Goal: Information Seeking & Learning: Compare options

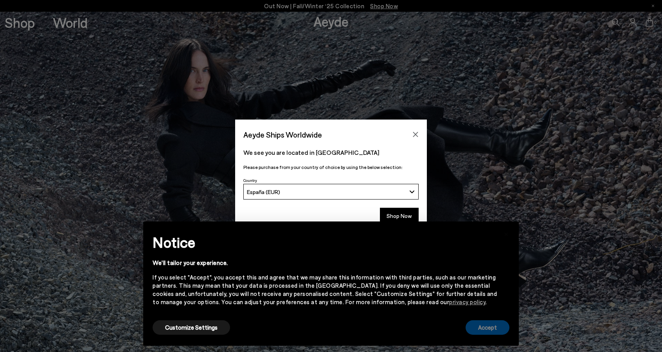
click at [477, 328] on button "Accept" at bounding box center [488, 327] width 44 height 14
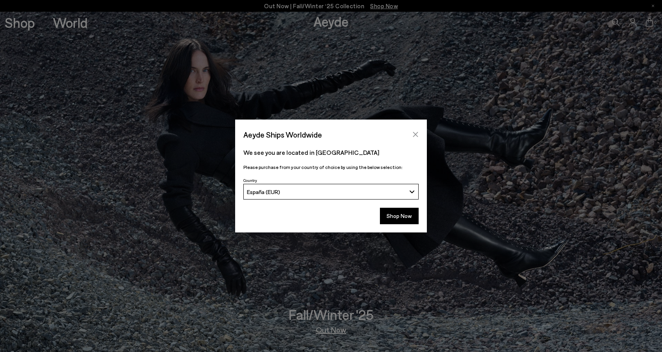
click at [415, 134] on icon "Close" at bounding box center [415, 134] width 5 height 5
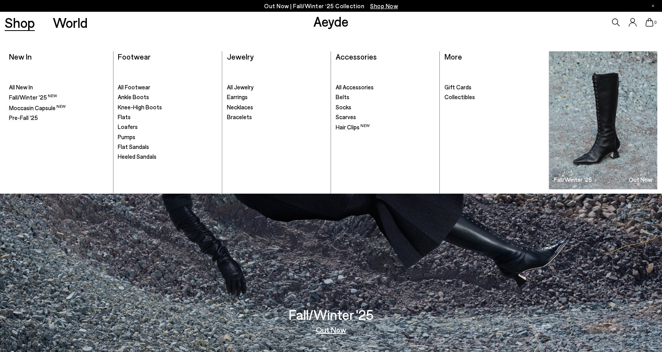
click at [23, 23] on link "Shop" at bounding box center [20, 23] width 30 height 14
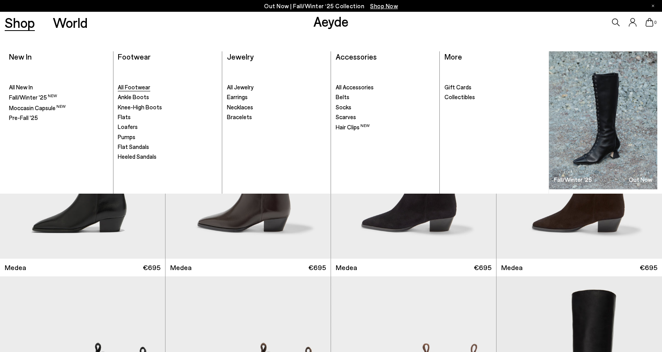
click at [125, 87] on span "All Footwear" at bounding box center [134, 86] width 32 height 7
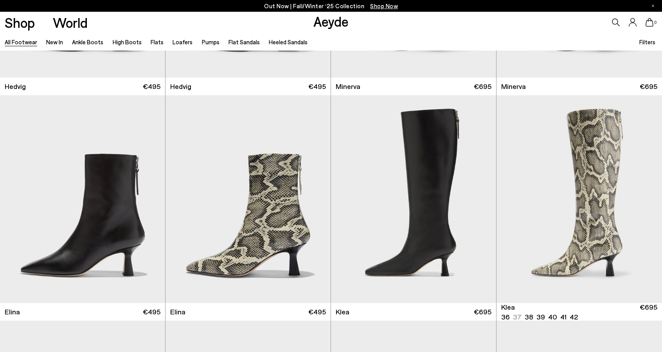
scroll to position [861, 0]
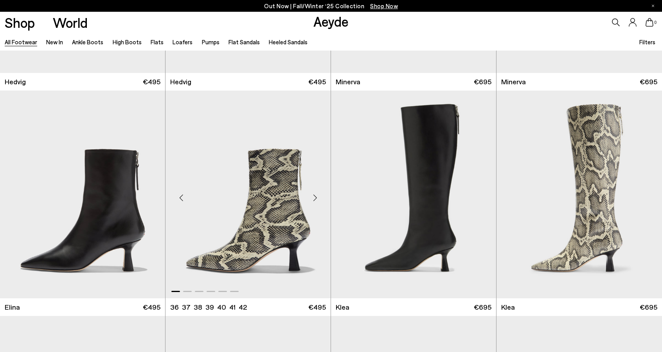
click at [269, 204] on img "1 / 6" at bounding box center [248, 193] width 165 height 207
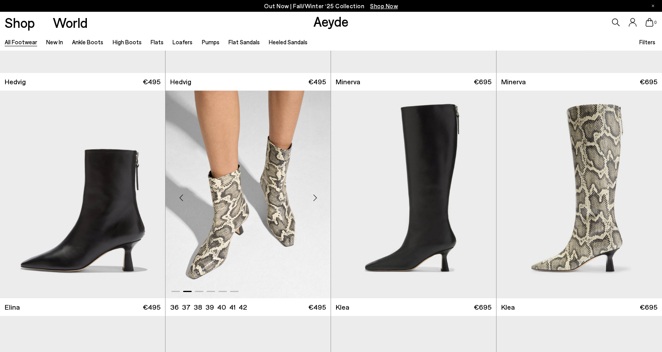
click at [240, 218] on img "2 / 6" at bounding box center [248, 193] width 165 height 207
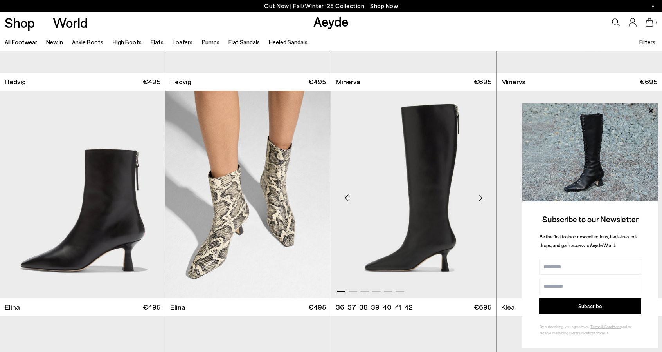
click at [453, 182] on img "1 / 6" at bounding box center [413, 193] width 165 height 207
click at [652, 112] on icon at bounding box center [651, 110] width 4 height 4
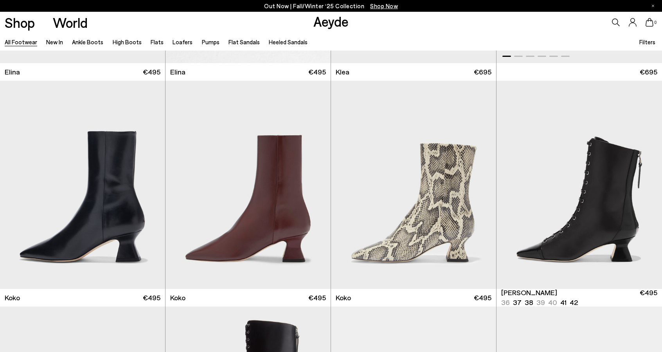
scroll to position [1135, 0]
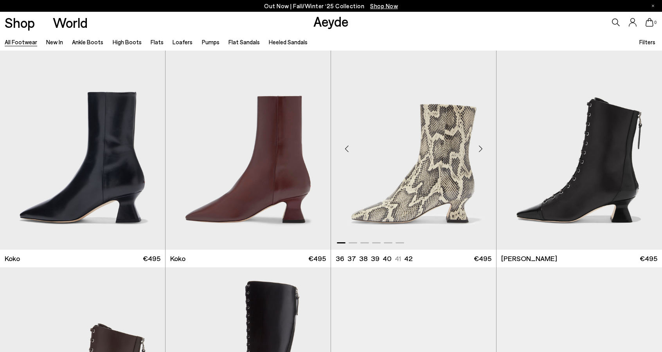
click at [438, 183] on img "1 / 6" at bounding box center [413, 144] width 165 height 207
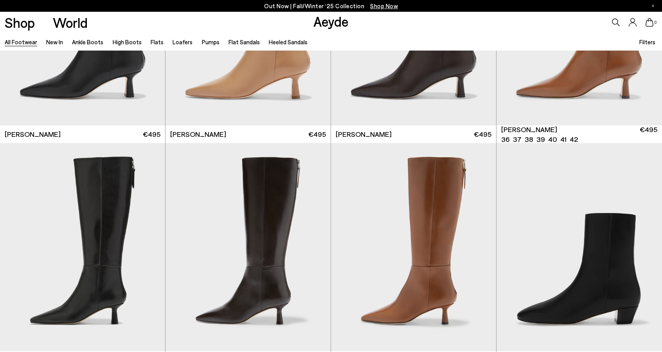
scroll to position [1722, 0]
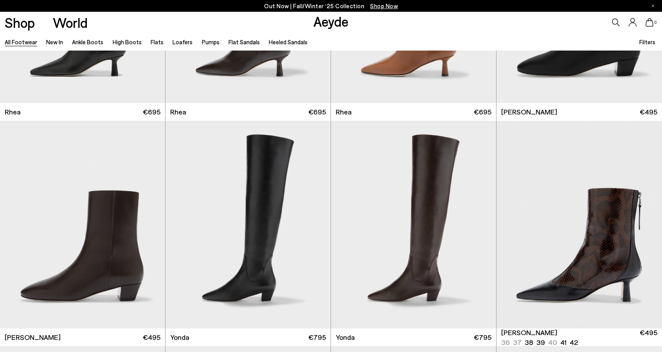
scroll to position [1996, 0]
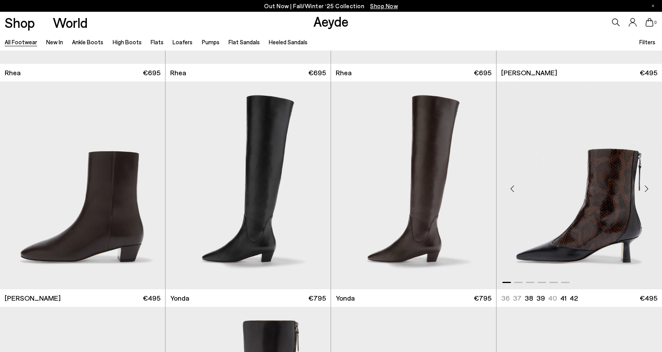
click at [597, 216] on img "1 / 6" at bounding box center [580, 184] width 166 height 207
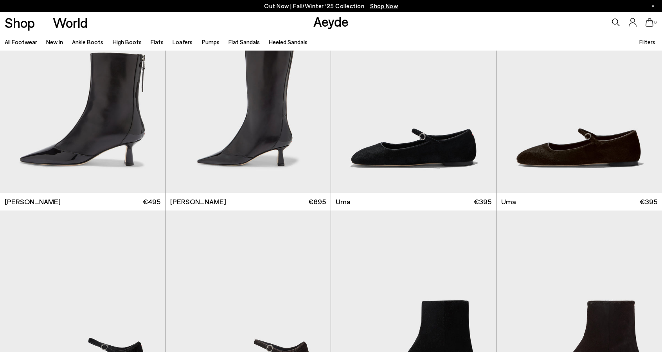
scroll to position [2310, 0]
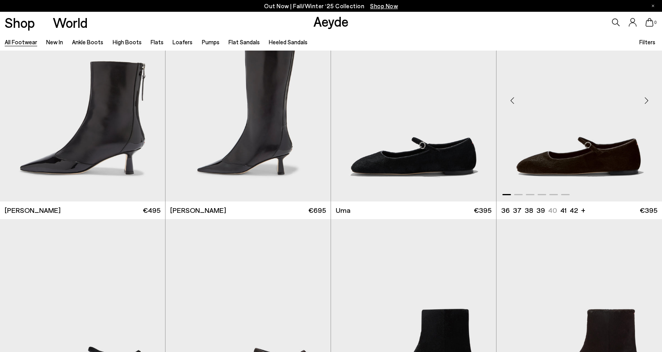
click at [593, 152] on img "1 / 6" at bounding box center [580, 96] width 166 height 207
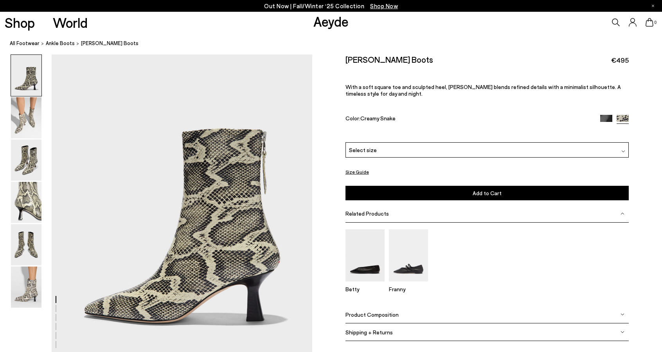
scroll to position [78, 0]
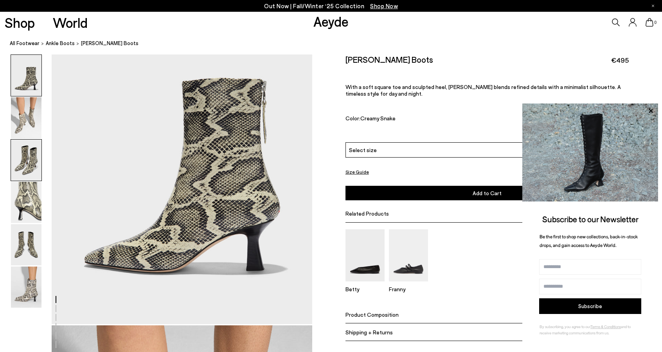
click at [33, 160] on img at bounding box center [26, 159] width 31 height 41
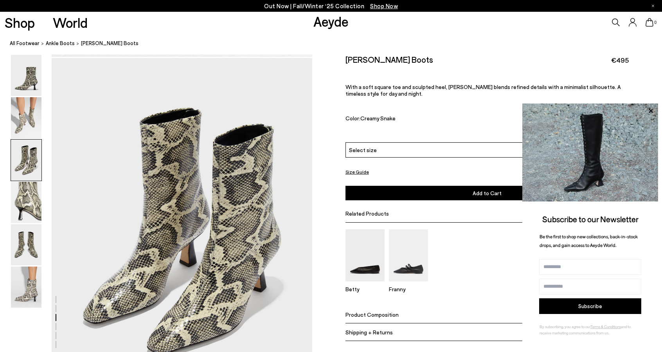
scroll to position [698, 0]
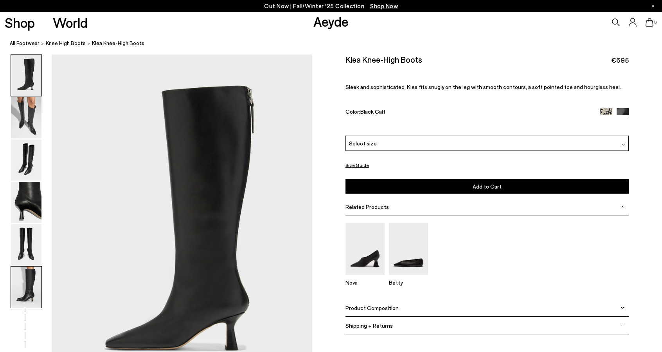
click at [26, 287] on img at bounding box center [26, 286] width 31 height 41
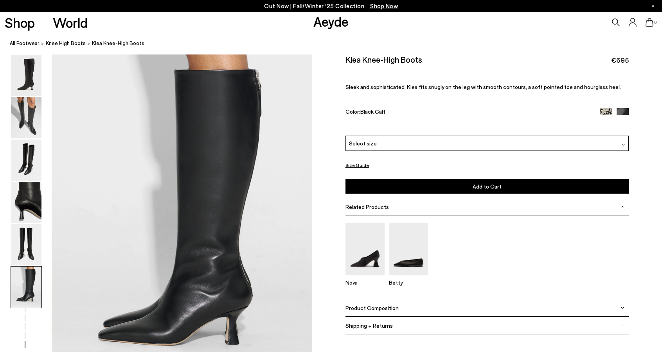
scroll to position [1759, 0]
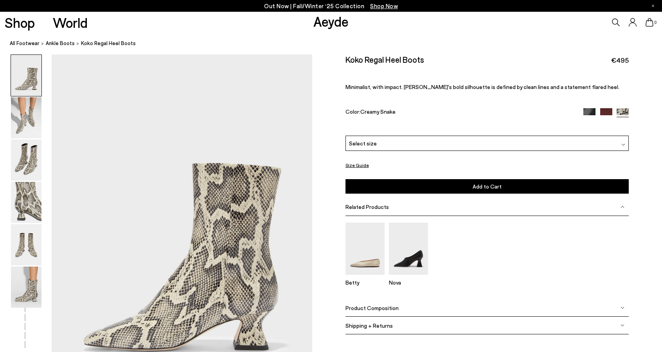
scroll to position [39, 0]
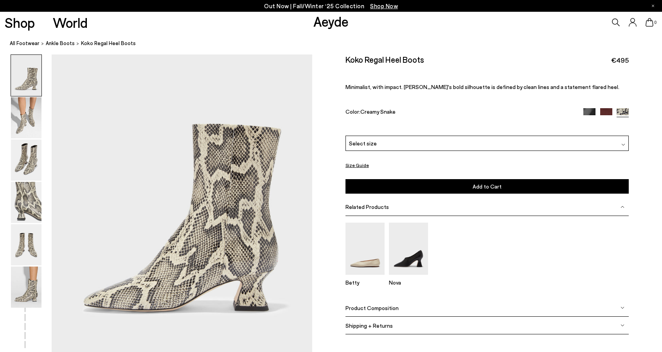
click at [31, 159] on img at bounding box center [26, 159] width 31 height 41
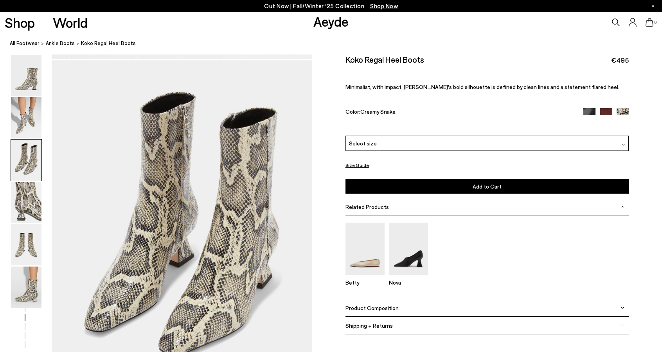
scroll to position [698, 0]
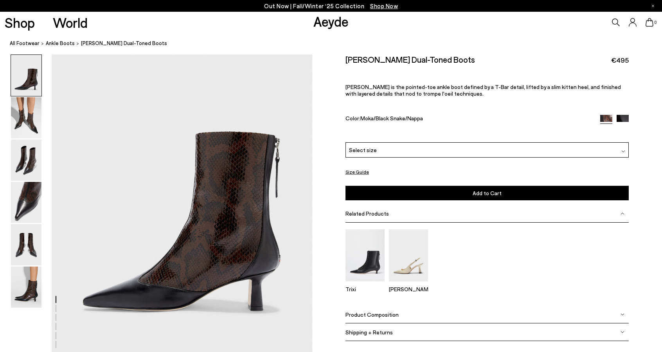
scroll to position [78, 0]
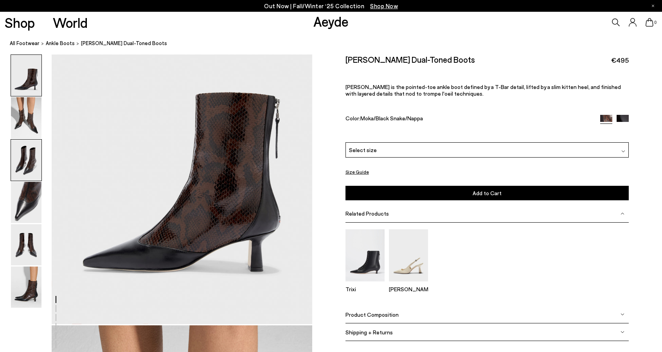
click at [20, 162] on img at bounding box center [26, 159] width 31 height 41
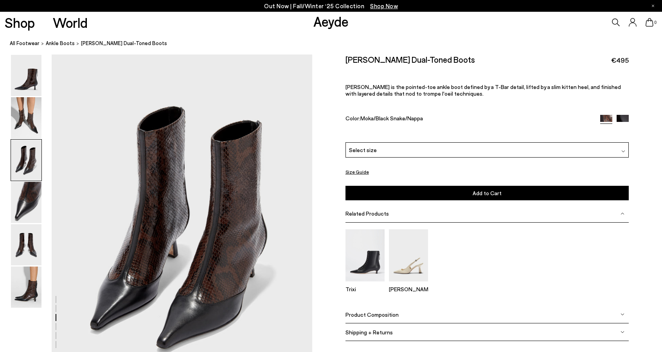
scroll to position [698, 0]
click at [30, 292] on img at bounding box center [26, 286] width 31 height 41
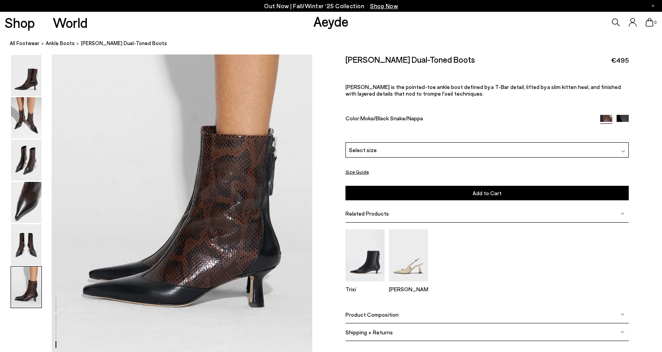
scroll to position [1798, 0]
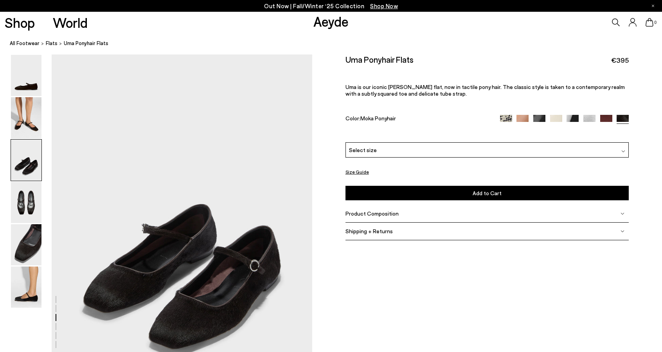
scroll to position [822, 0]
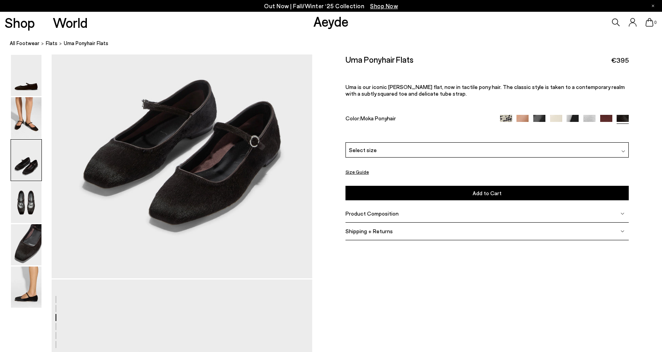
click at [189, 207] on div at bounding box center [156, 278] width 312 height 2092
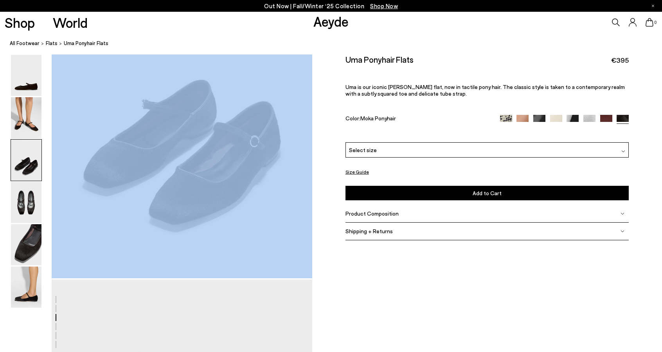
click at [189, 207] on div at bounding box center [156, 278] width 312 height 2092
click at [266, 235] on div at bounding box center [156, 278] width 312 height 2092
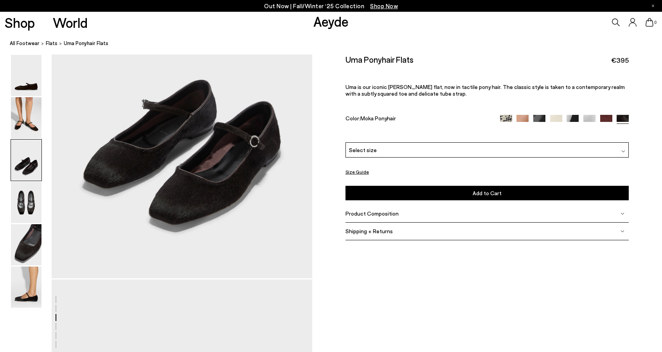
click at [510, 119] on img at bounding box center [506, 121] width 12 height 12
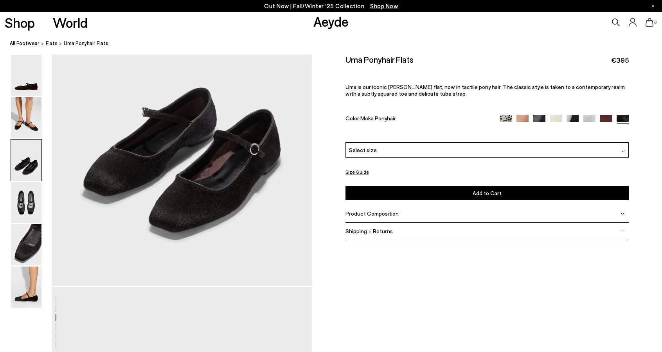
click at [523, 117] on img at bounding box center [523, 121] width 12 height 12
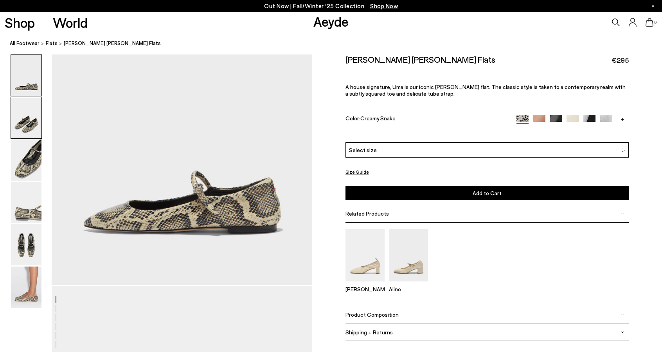
click at [26, 126] on img at bounding box center [26, 117] width 31 height 41
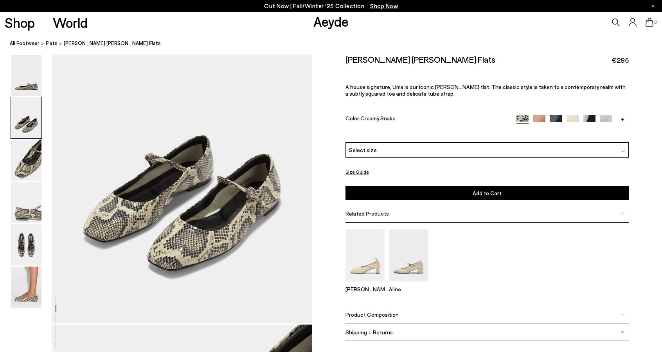
scroll to position [467, 0]
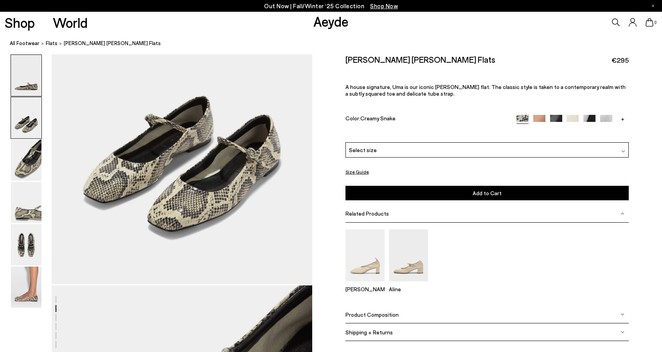
click at [20, 84] on img at bounding box center [26, 75] width 31 height 41
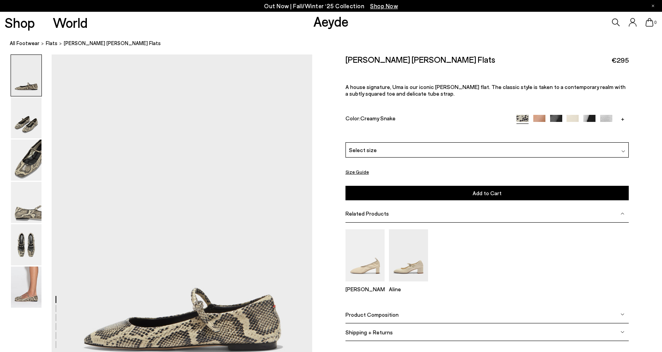
scroll to position [0, 0]
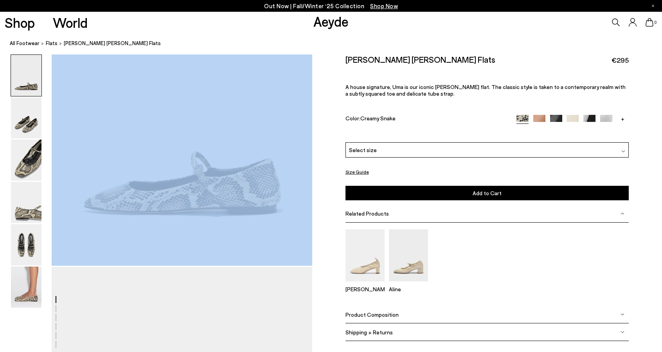
scroll to position [157, 0]
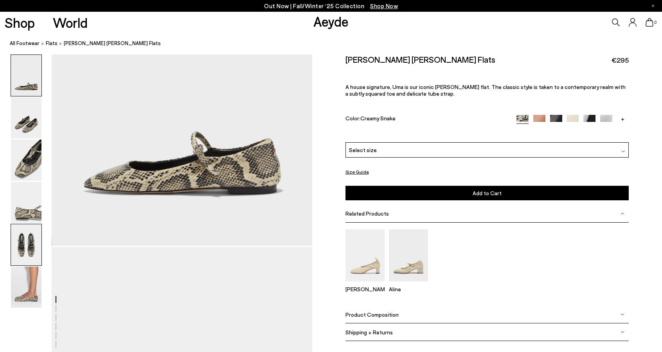
click at [28, 239] on img at bounding box center [26, 244] width 31 height 41
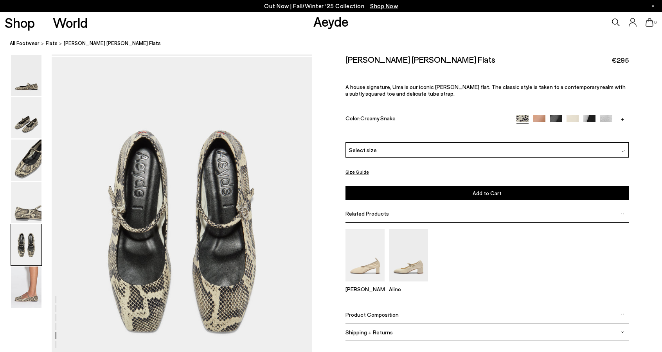
scroll to position [1396, 0]
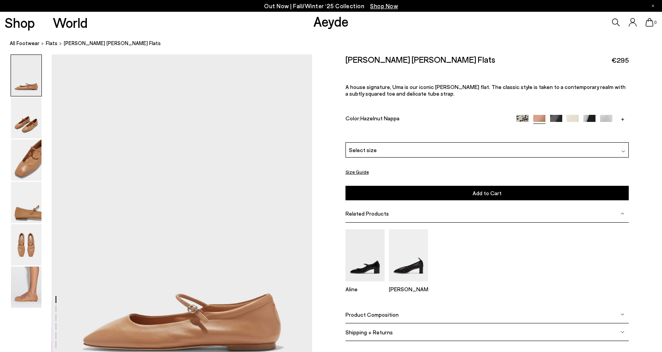
click at [557, 118] on img at bounding box center [556, 121] width 12 height 12
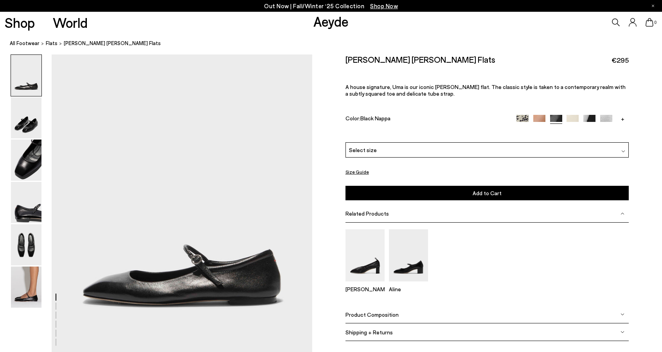
click at [571, 118] on img at bounding box center [573, 121] width 12 height 12
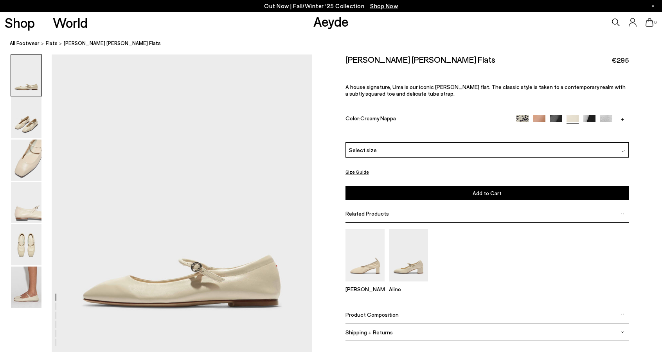
click at [590, 119] on img at bounding box center [590, 121] width 12 height 12
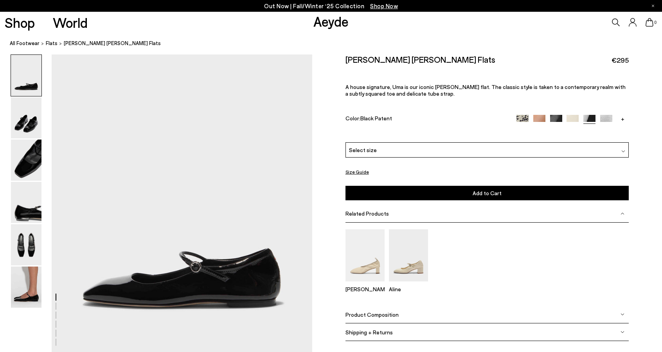
click at [603, 118] on img at bounding box center [606, 121] width 12 height 12
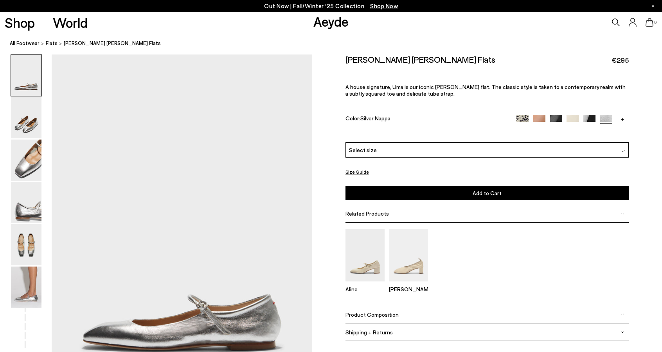
click at [623, 119] on link "+" at bounding box center [623, 118] width 12 height 7
click at [607, 118] on img at bounding box center [606, 121] width 12 height 12
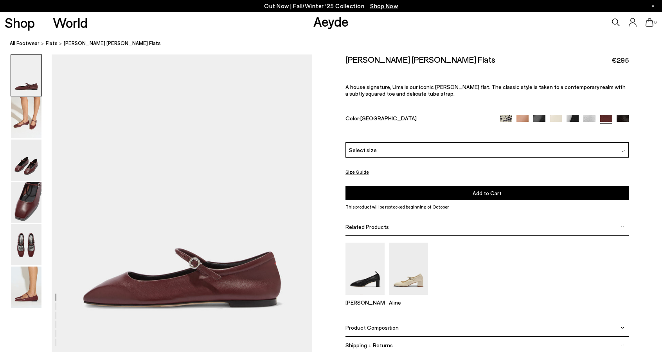
click at [621, 117] on img at bounding box center [623, 121] width 12 height 12
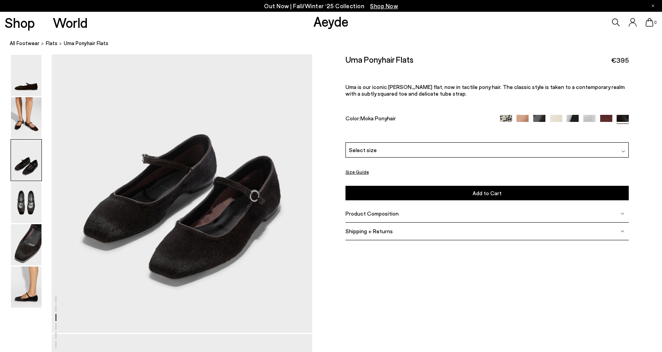
scroll to position [783, 0]
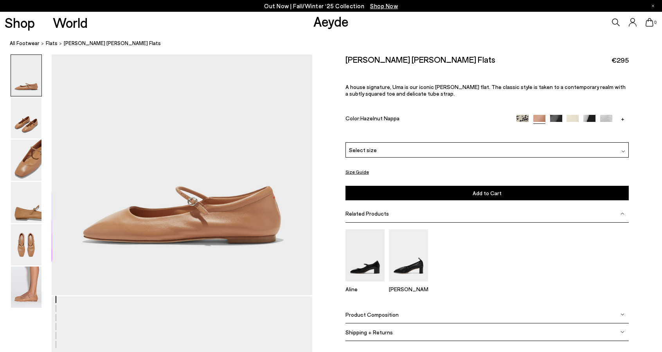
scroll to position [117, 0]
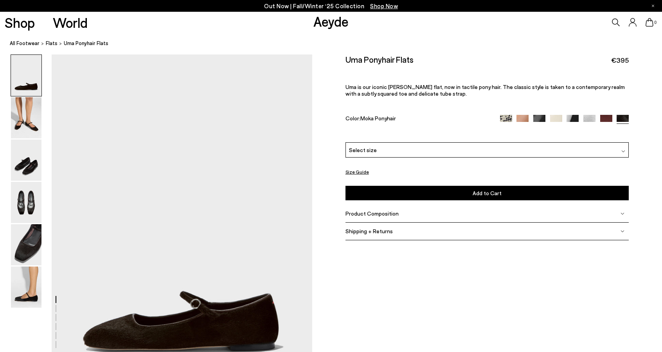
scroll to position [814, 0]
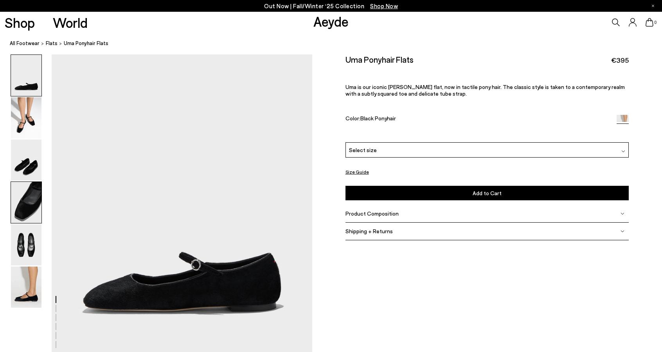
click at [21, 199] on img at bounding box center [26, 202] width 31 height 41
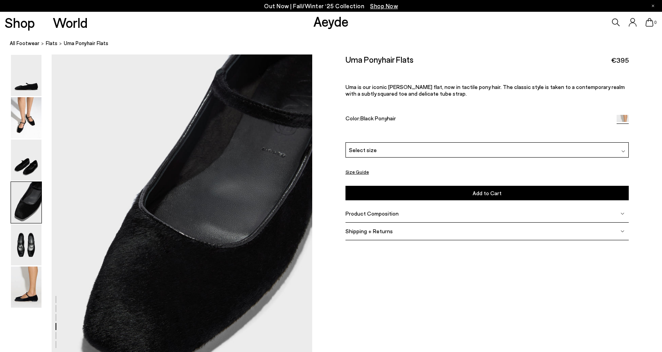
scroll to position [1086, 0]
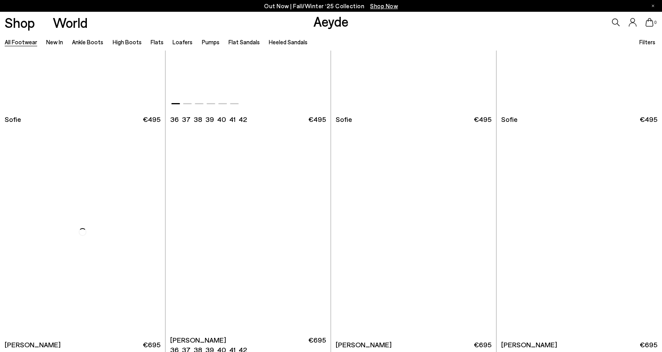
scroll to position [3092, 0]
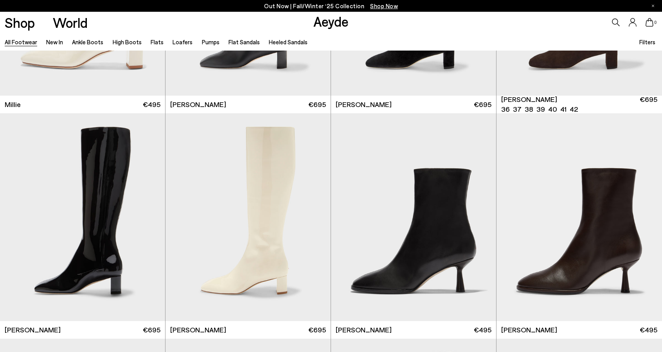
scroll to position [4228, 0]
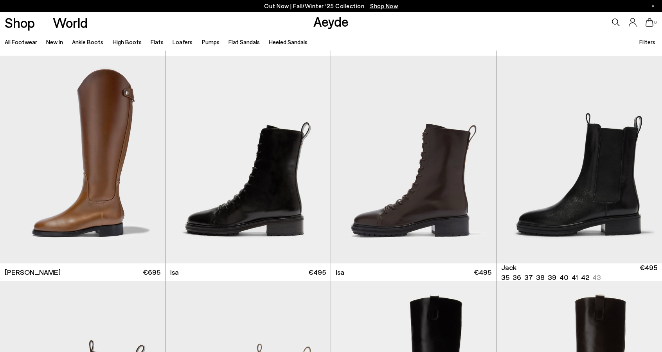
scroll to position [5402, 0]
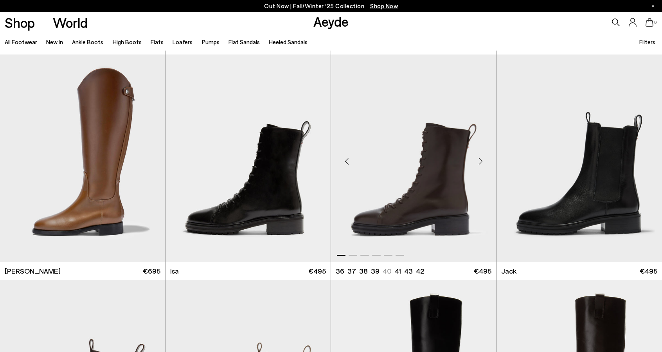
click at [411, 176] on img "1 / 6" at bounding box center [413, 157] width 165 height 207
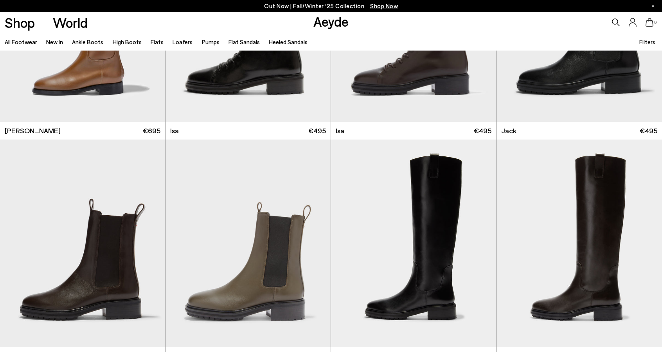
scroll to position [5558, 0]
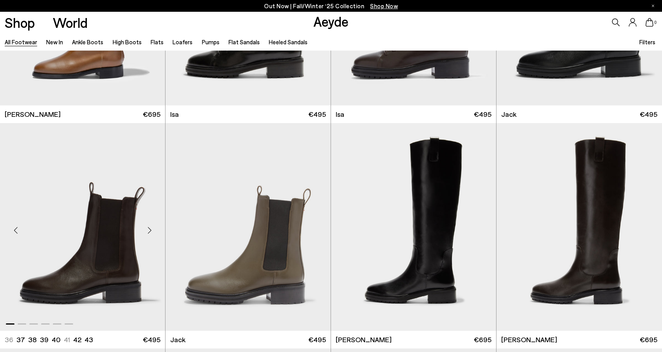
click at [106, 265] on img "1 / 6" at bounding box center [82, 226] width 165 height 207
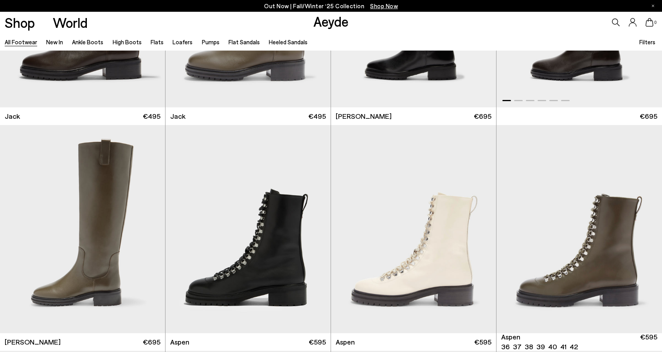
scroll to position [5793, 0]
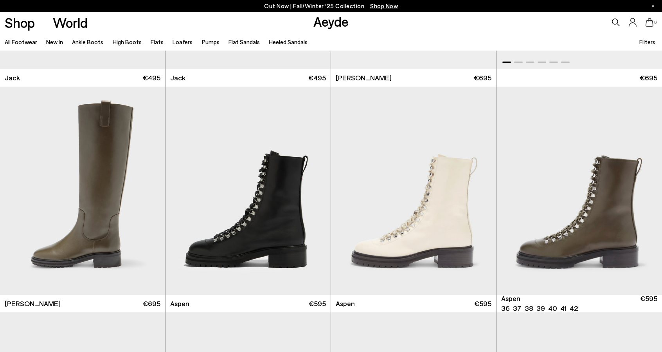
scroll to position [5833, 0]
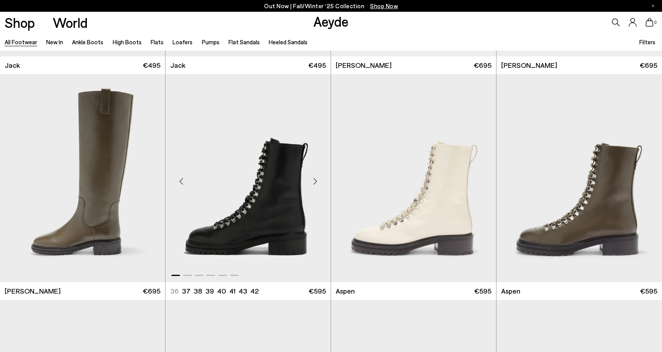
click at [275, 224] on img "1 / 6" at bounding box center [248, 177] width 165 height 207
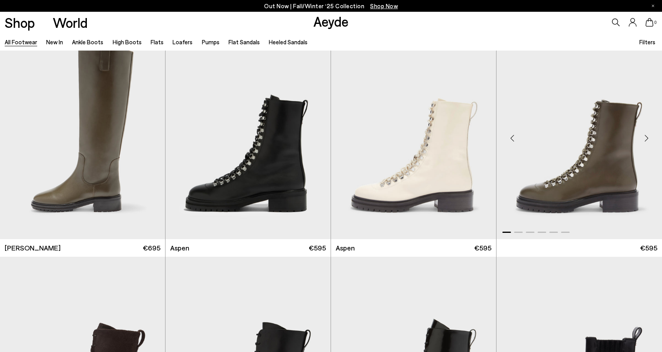
scroll to position [5872, 0]
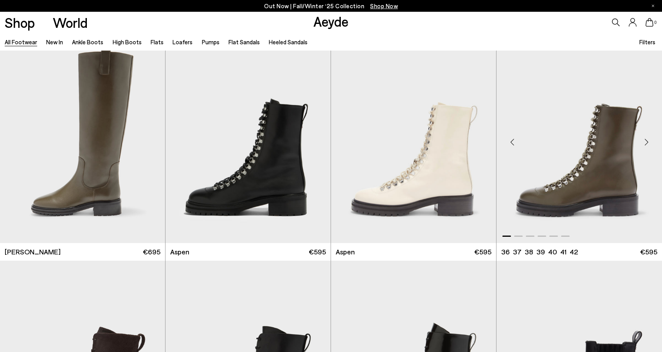
click at [575, 198] on img "1 / 6" at bounding box center [580, 138] width 166 height 207
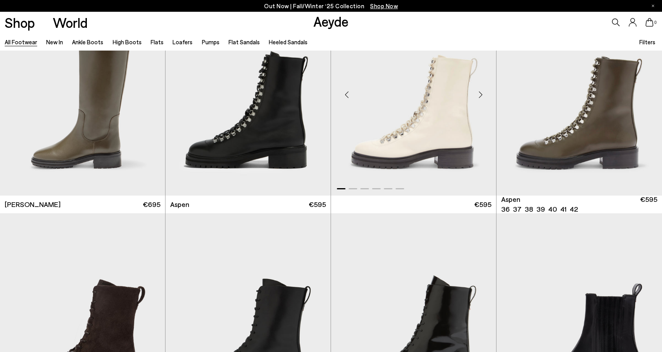
scroll to position [5911, 0]
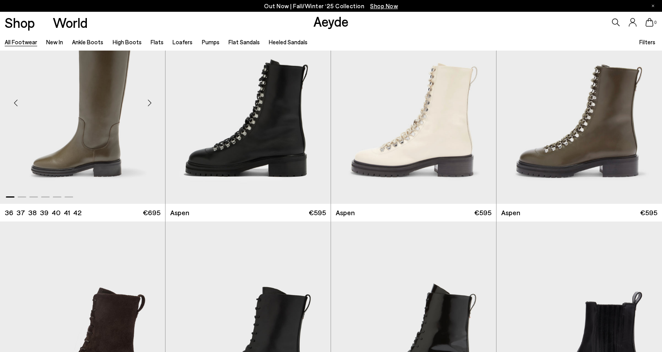
click at [121, 106] on img "1 / 6" at bounding box center [82, 99] width 165 height 207
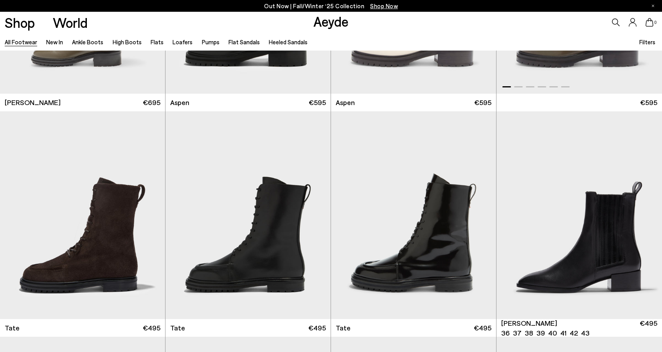
scroll to position [6028, 0]
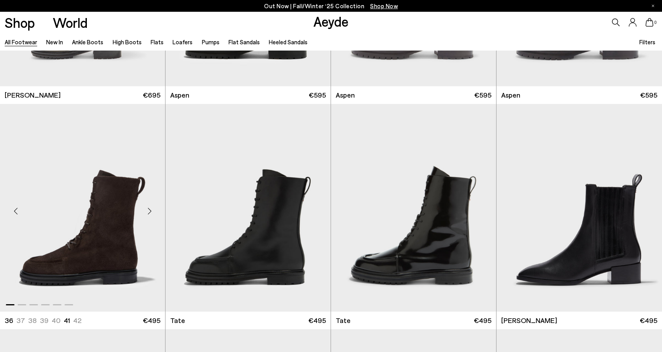
click at [110, 214] on img "1 / 6" at bounding box center [82, 207] width 165 height 207
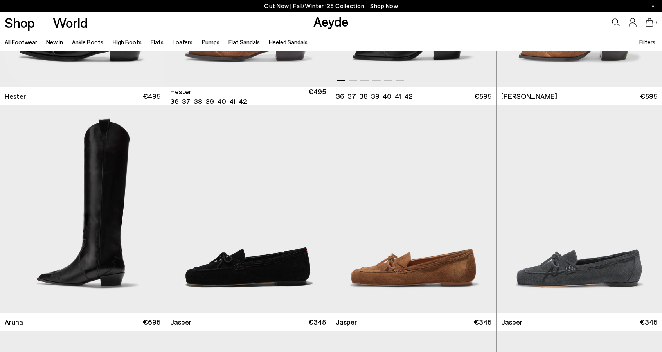
scroll to position [6929, 0]
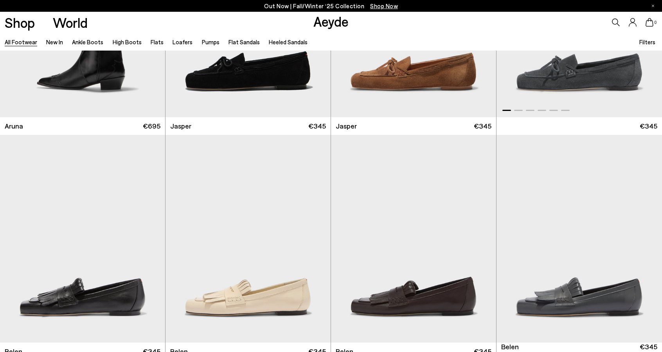
scroll to position [7007, 0]
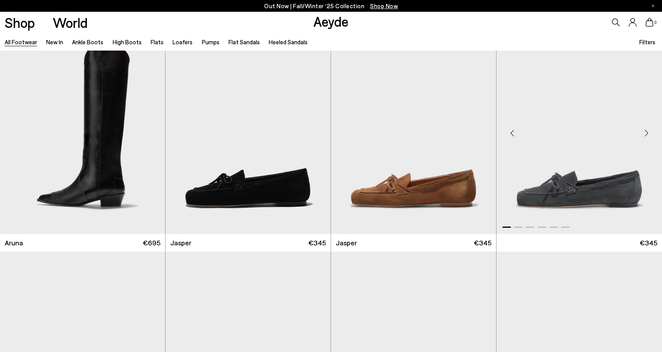
click at [587, 200] on img "1 / 6" at bounding box center [580, 129] width 166 height 207
click at [438, 192] on img "1 / 6" at bounding box center [413, 129] width 165 height 207
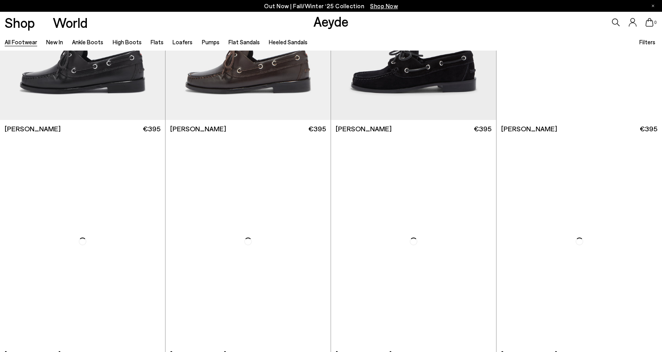
scroll to position [8259, 0]
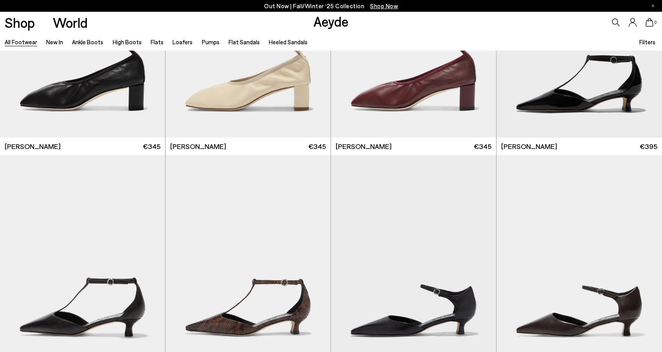
scroll to position [9395, 0]
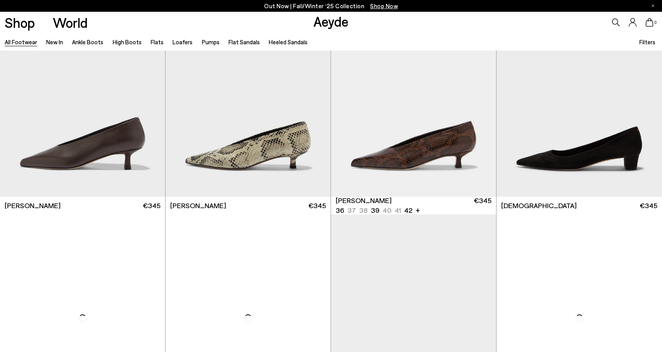
scroll to position [11156, 0]
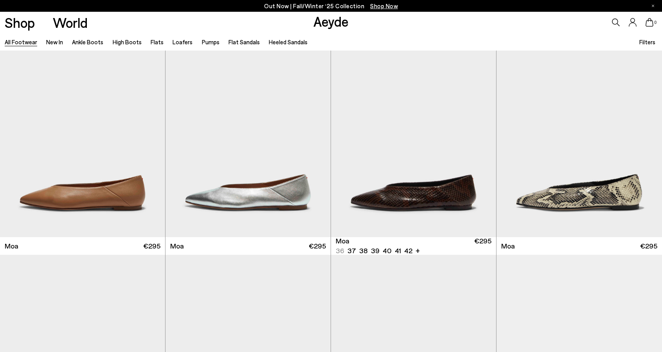
scroll to position [11698, 0]
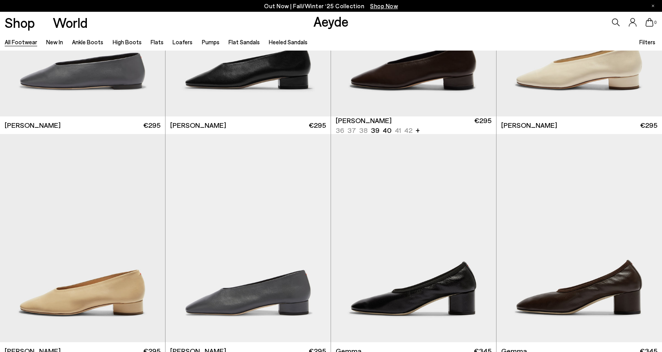
scroll to position [12604, 0]
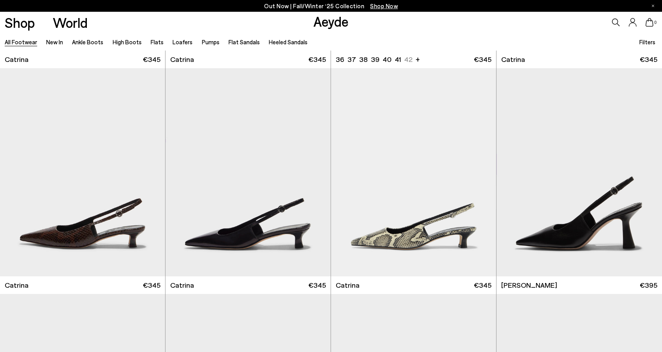
scroll to position [13830, 0]
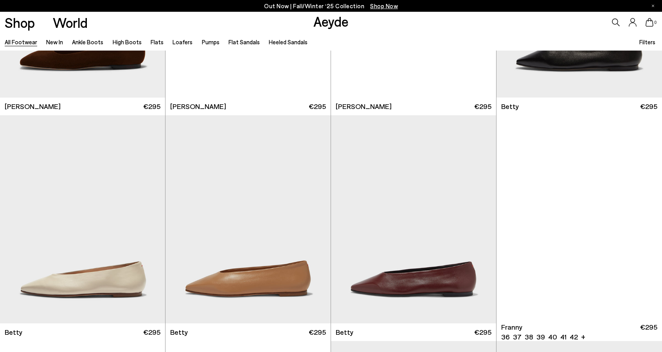
scroll to position [15094, 0]
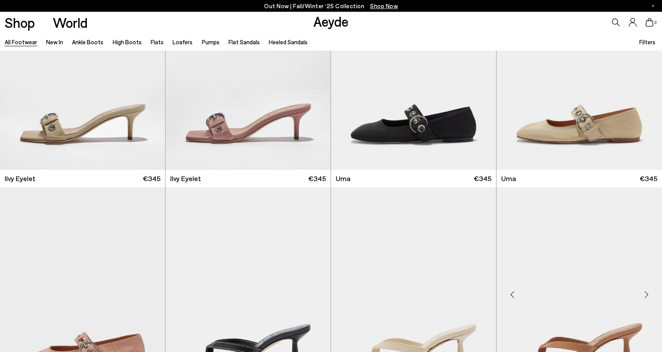
scroll to position [16519, 0]
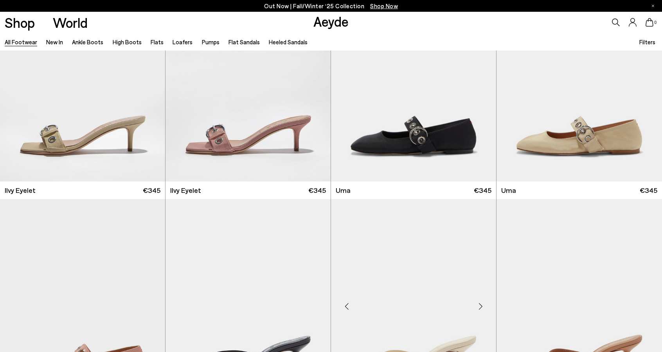
click at [588, 147] on img "1 / 6" at bounding box center [580, 77] width 166 height 207
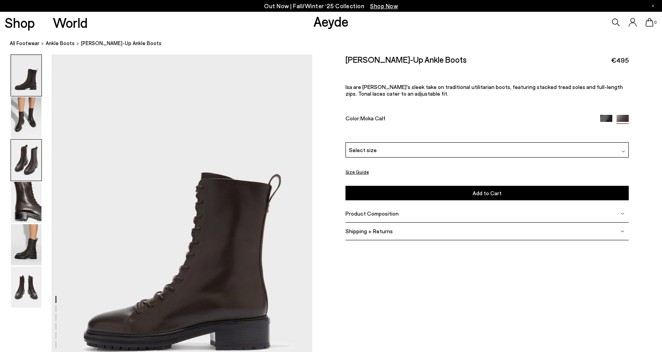
click at [27, 163] on img at bounding box center [26, 159] width 31 height 41
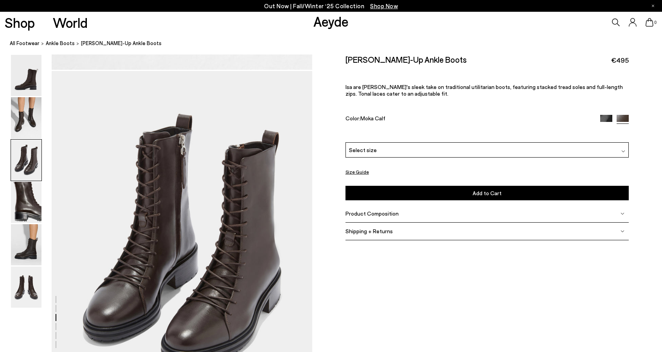
scroll to position [698, 0]
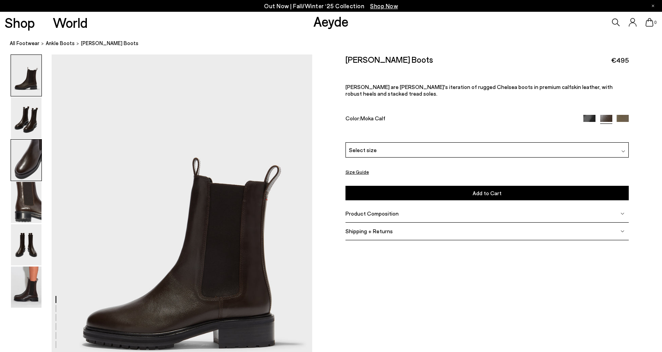
click at [24, 166] on img at bounding box center [26, 159] width 31 height 41
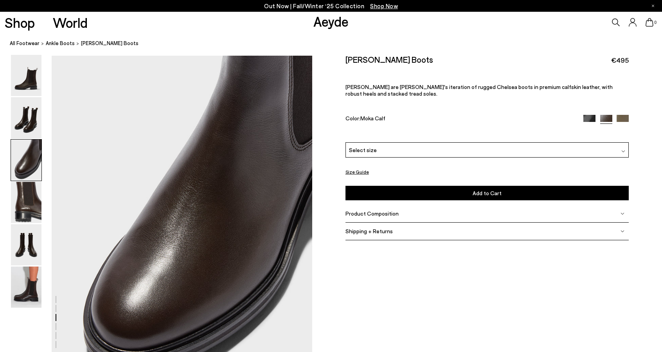
scroll to position [698, 0]
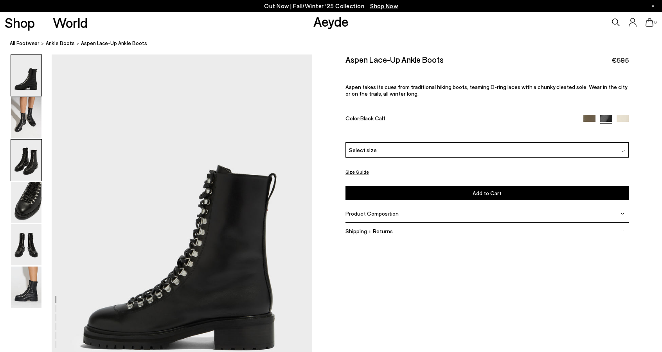
click at [27, 167] on img at bounding box center [26, 159] width 31 height 41
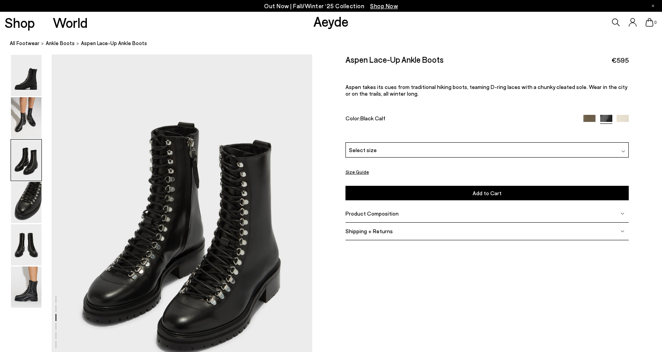
scroll to position [698, 0]
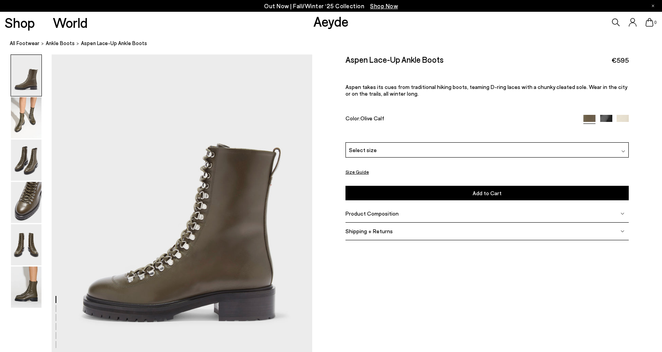
scroll to position [39, 0]
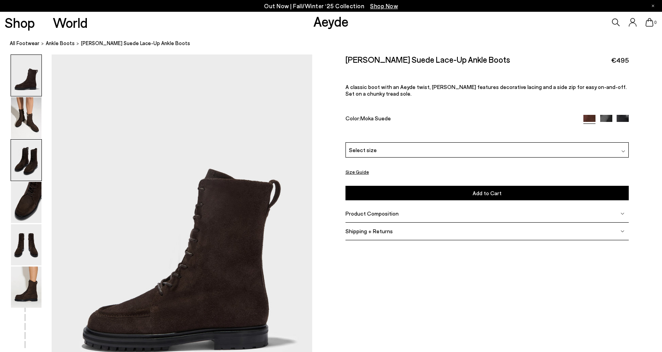
click at [33, 160] on img at bounding box center [26, 159] width 31 height 41
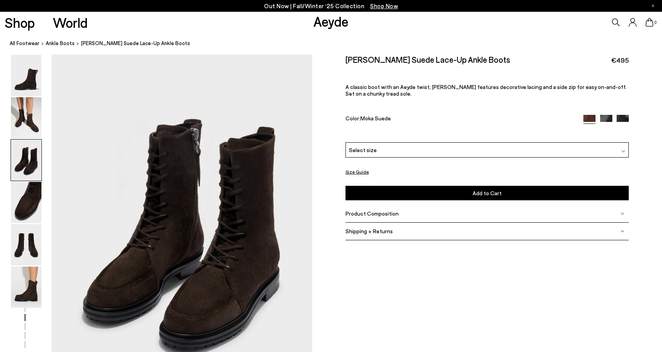
scroll to position [698, 0]
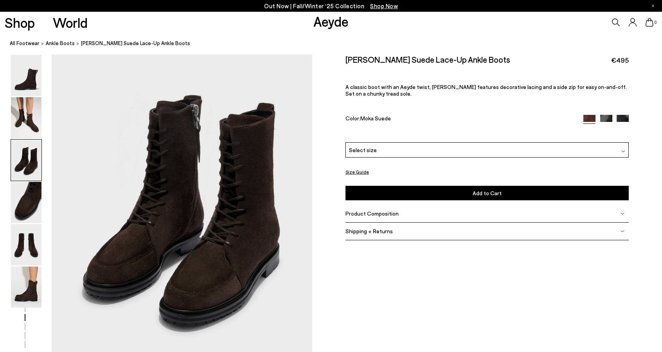
scroll to position [737, 0]
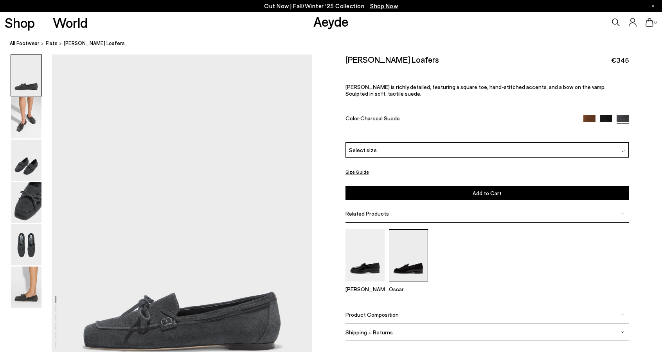
scroll to position [78, 0]
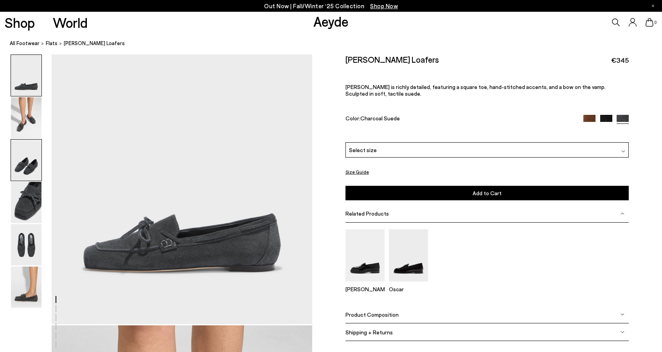
click at [29, 167] on img at bounding box center [26, 159] width 31 height 41
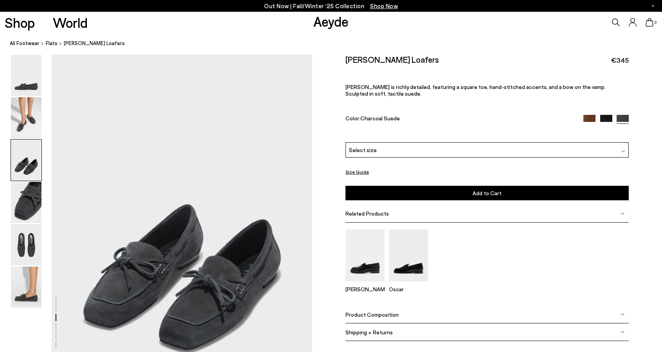
scroll to position [737, 0]
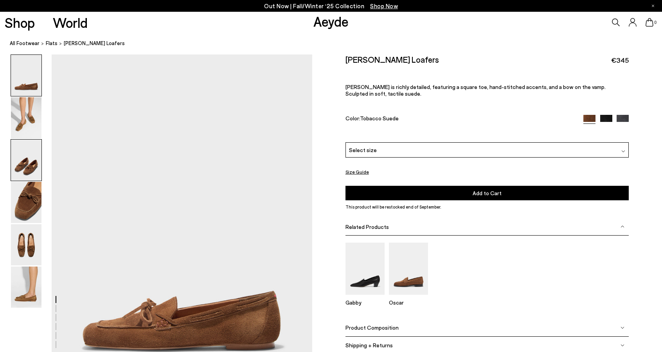
click at [22, 161] on img at bounding box center [26, 159] width 31 height 41
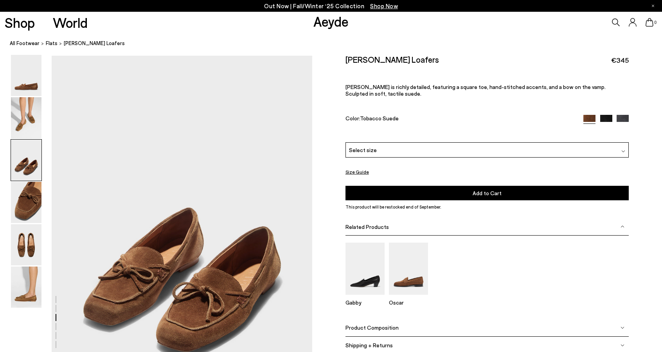
scroll to position [698, 0]
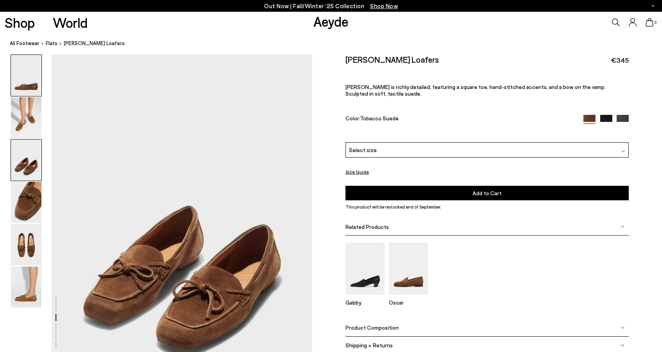
click at [34, 83] on img at bounding box center [26, 75] width 31 height 41
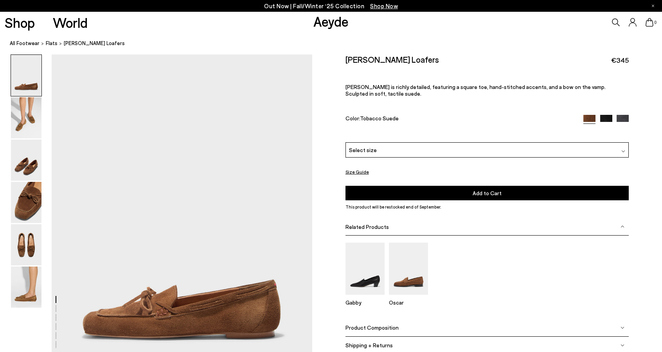
scroll to position [0, 0]
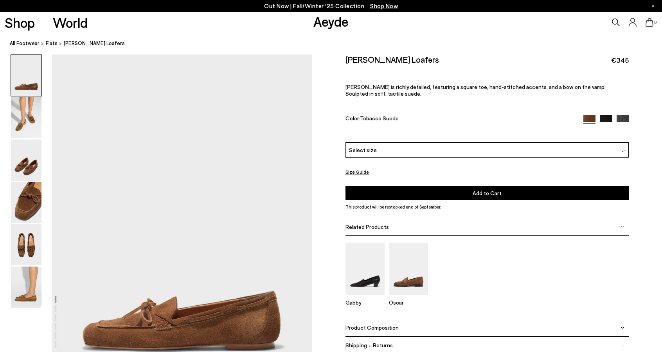
click at [604, 117] on img at bounding box center [606, 121] width 12 height 12
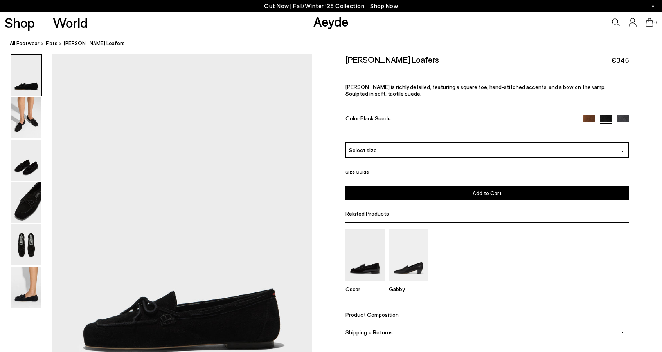
click at [620, 119] on img at bounding box center [623, 121] width 12 height 12
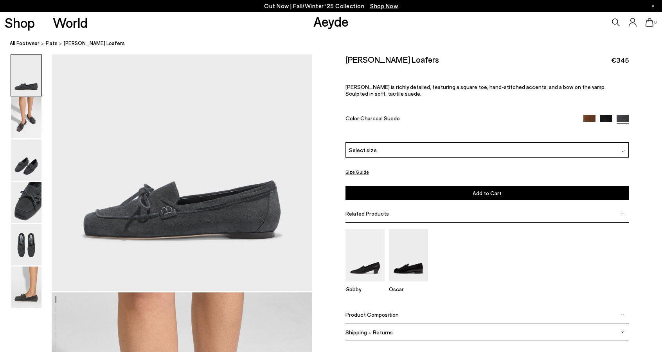
scroll to position [117, 0]
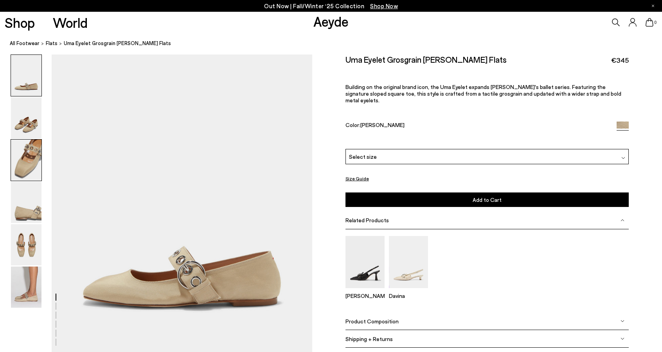
click at [38, 157] on img at bounding box center [26, 159] width 31 height 41
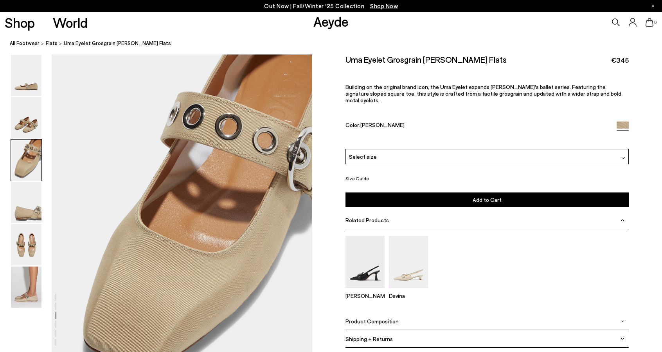
scroll to position [648, 0]
click at [29, 86] on img at bounding box center [26, 75] width 31 height 41
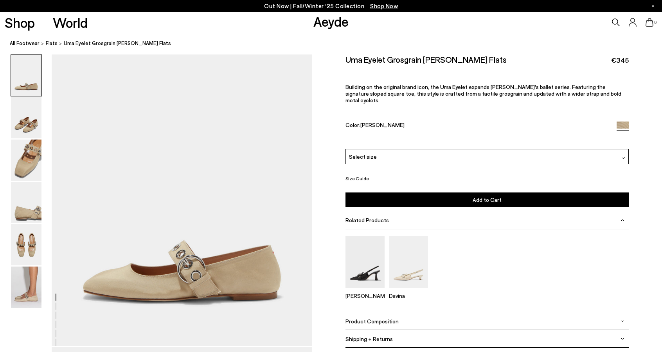
scroll to position [0, 0]
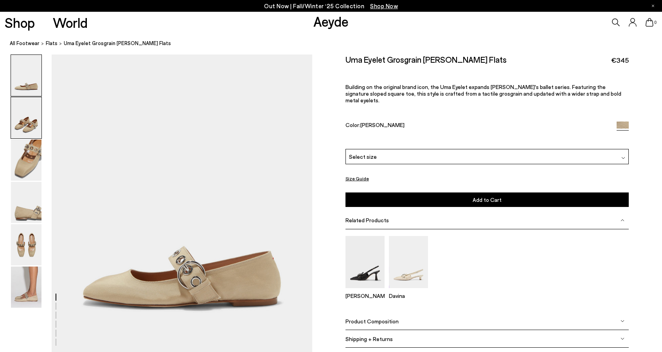
click at [31, 126] on img at bounding box center [26, 117] width 31 height 41
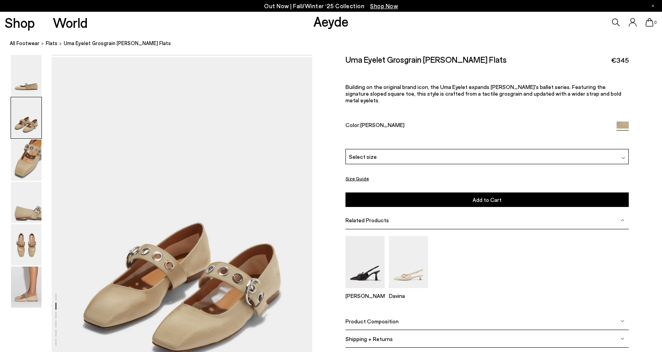
scroll to position [299, 0]
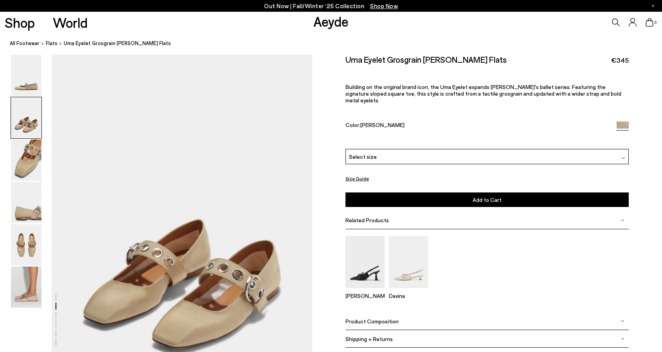
drag, startPoint x: 219, startPoint y: 289, endPoint x: 283, endPoint y: 335, distance: 78.2
click at [28, 80] on img at bounding box center [26, 75] width 31 height 41
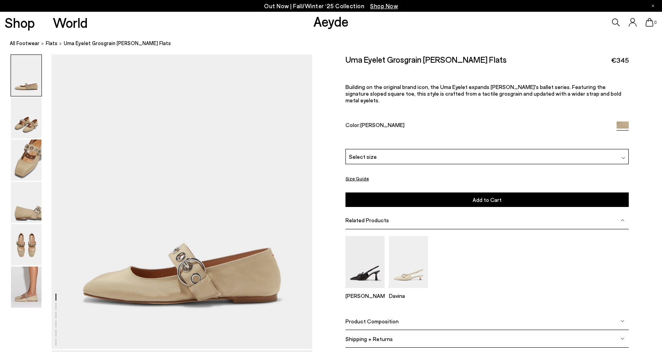
scroll to position [0, 0]
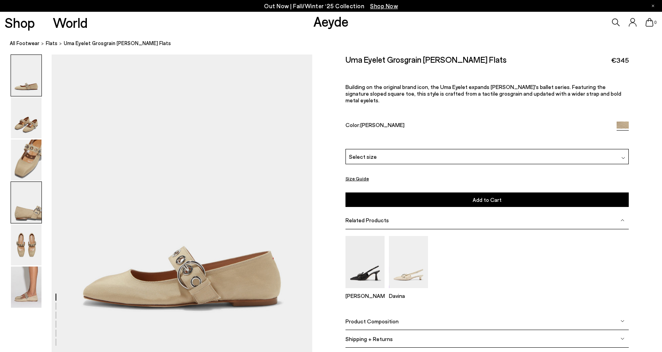
click at [34, 211] on img at bounding box center [26, 202] width 31 height 41
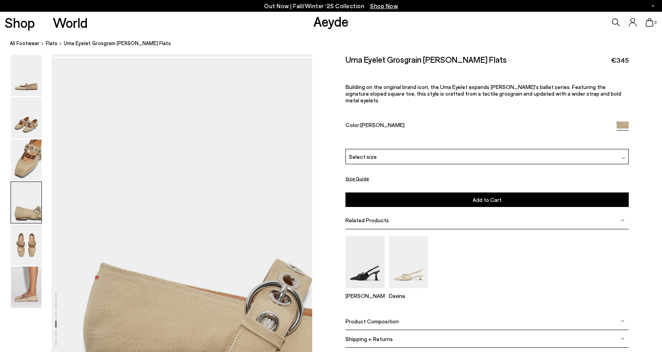
scroll to position [997, 0]
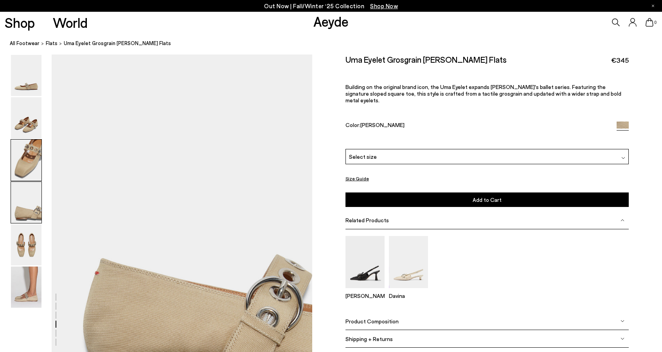
click at [28, 163] on img at bounding box center [26, 159] width 31 height 41
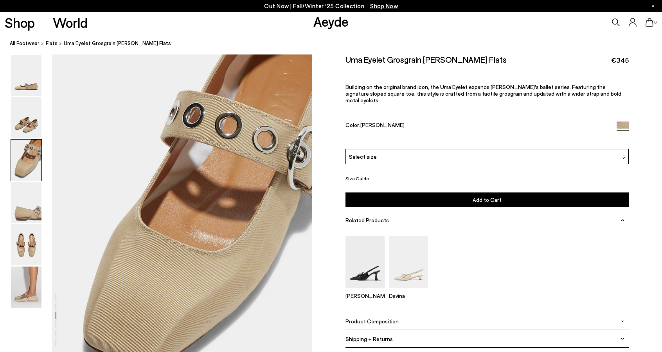
scroll to position [648, 0]
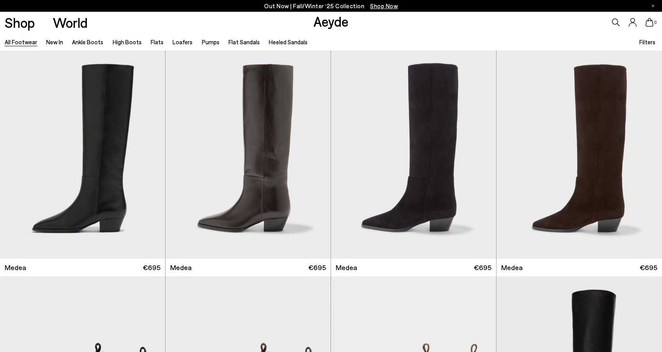
scroll to position [17302, 0]
